Goal: Communication & Community: Ask a question

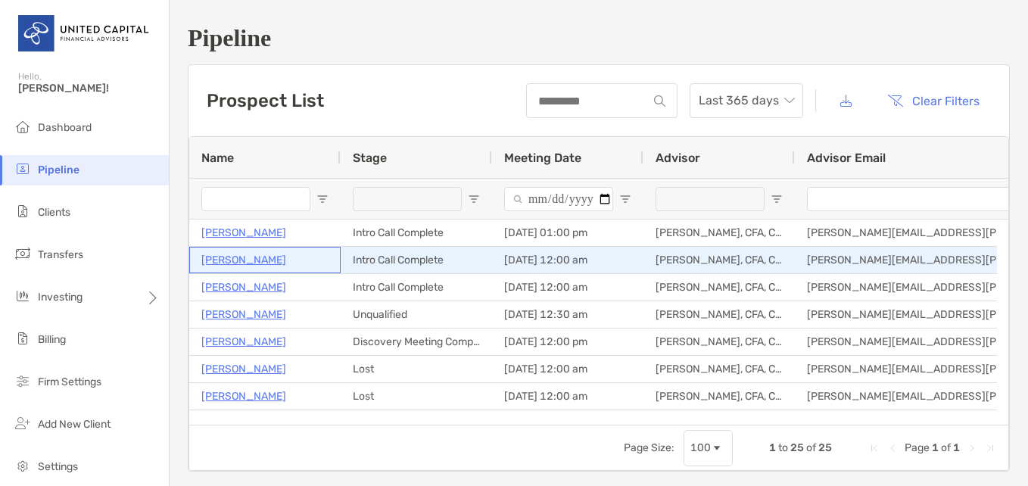
click at [229, 253] on p "[PERSON_NAME]" at bounding box center [243, 260] width 85 height 19
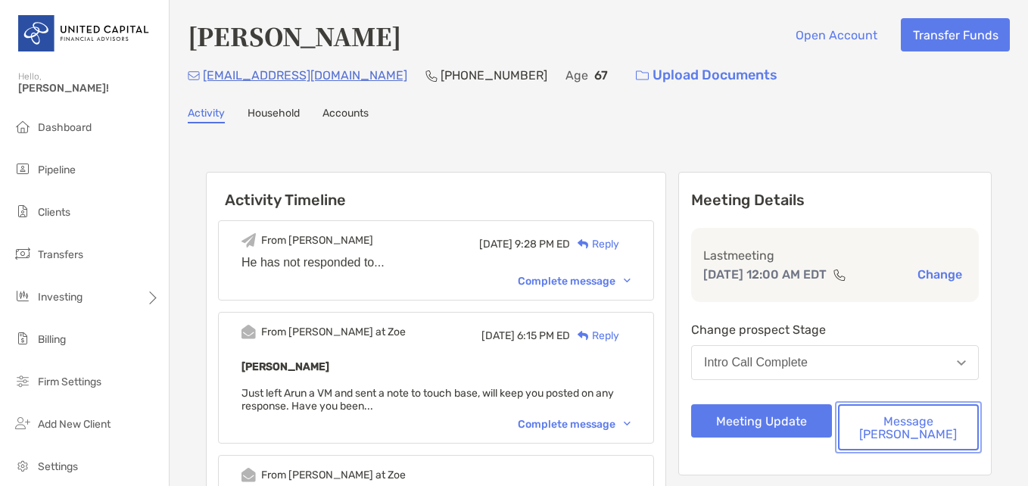
click at [905, 419] on button "Message [PERSON_NAME]" at bounding box center [908, 427] width 141 height 46
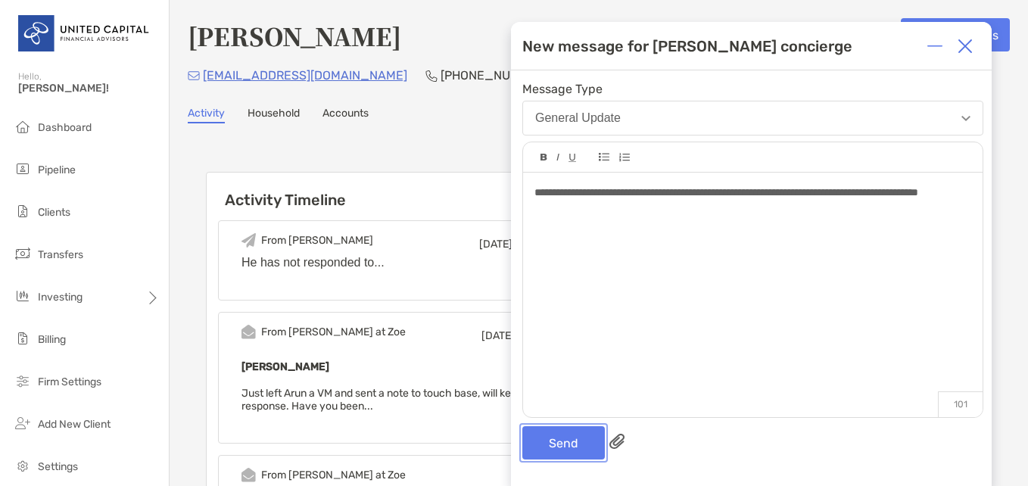
click at [572, 436] on button "Send" at bounding box center [563, 442] width 83 height 33
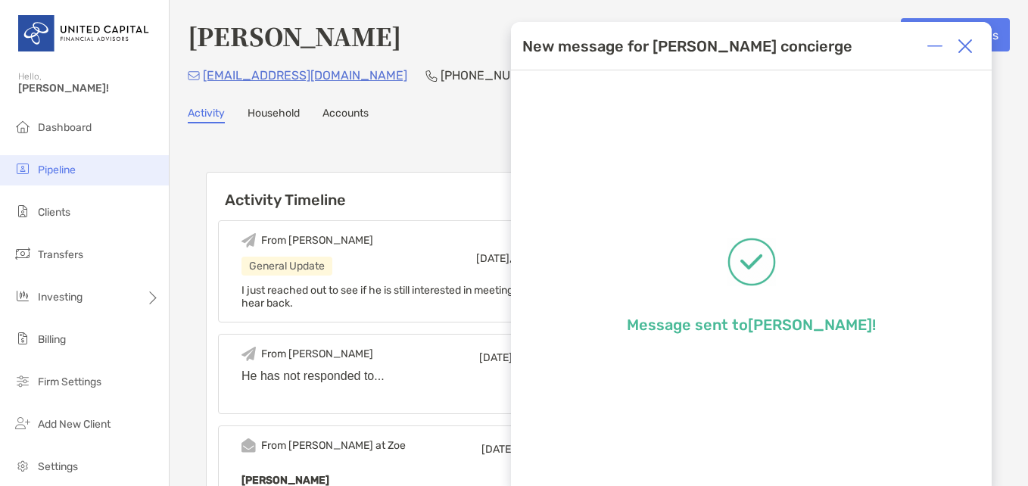
click at [44, 176] on li "Pipeline" at bounding box center [84, 170] width 169 height 30
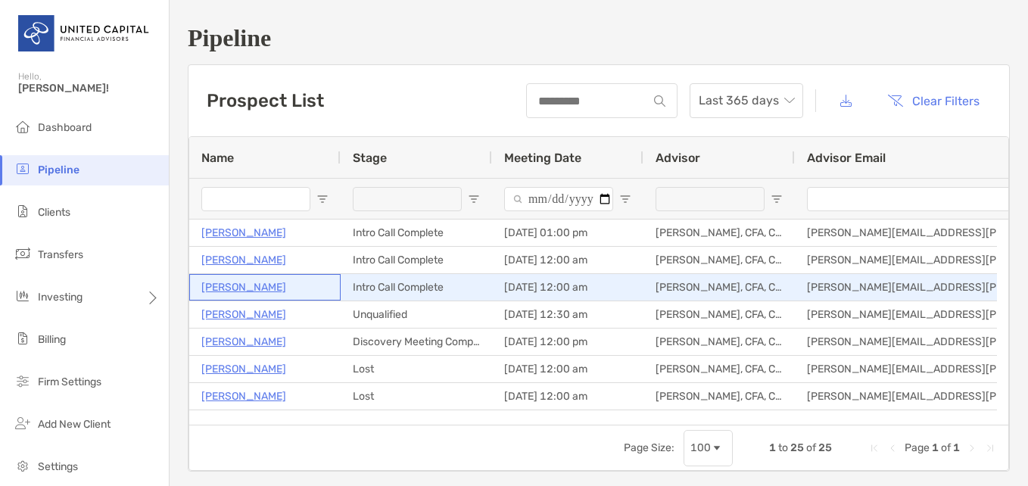
click at [236, 287] on p "[PERSON_NAME]" at bounding box center [243, 287] width 85 height 19
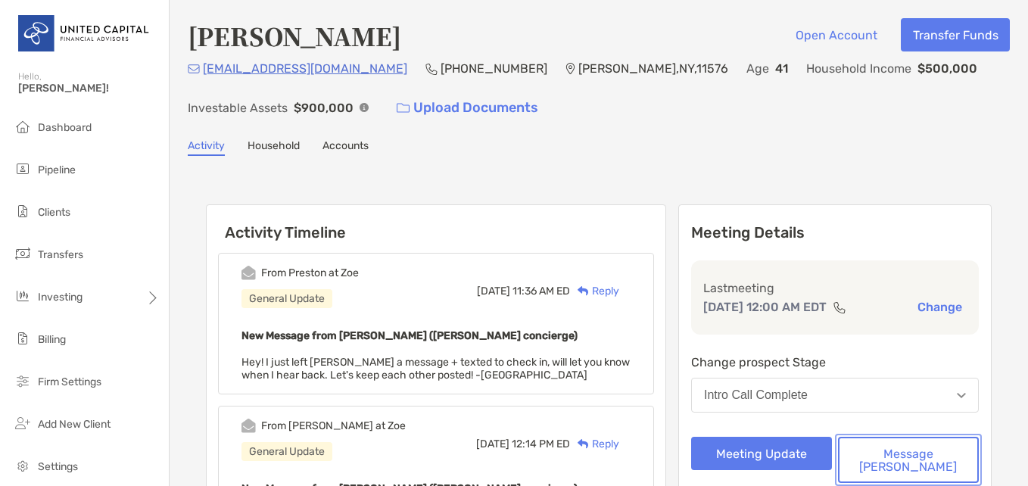
click at [888, 457] on button "Message [PERSON_NAME]" at bounding box center [908, 460] width 141 height 46
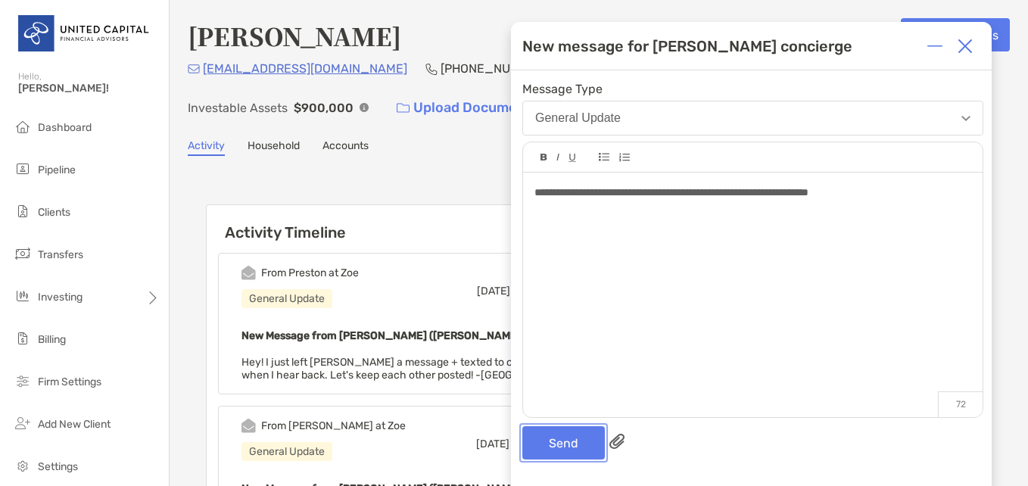
click at [569, 441] on button "Send" at bounding box center [563, 442] width 83 height 33
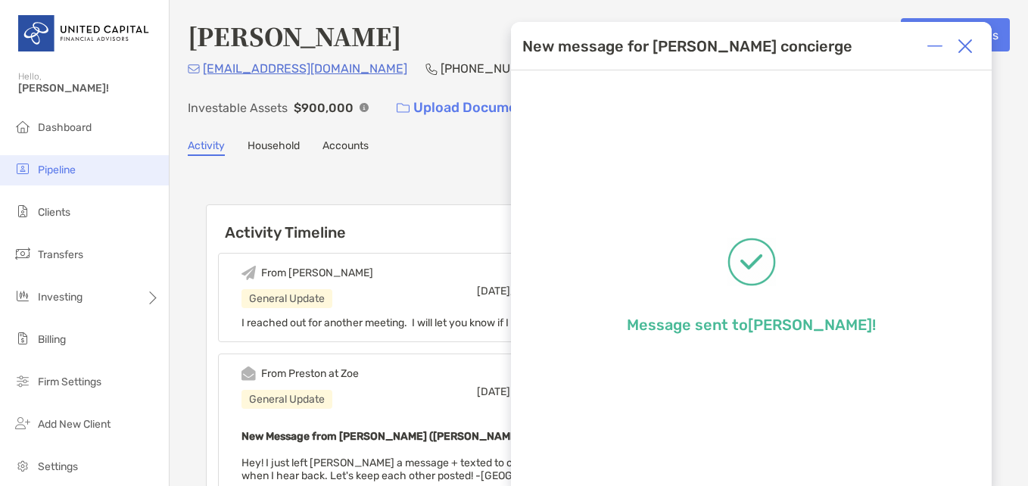
click at [75, 165] on span "Pipeline" at bounding box center [57, 170] width 38 height 13
